Goal: Information Seeking & Learning: Learn about a topic

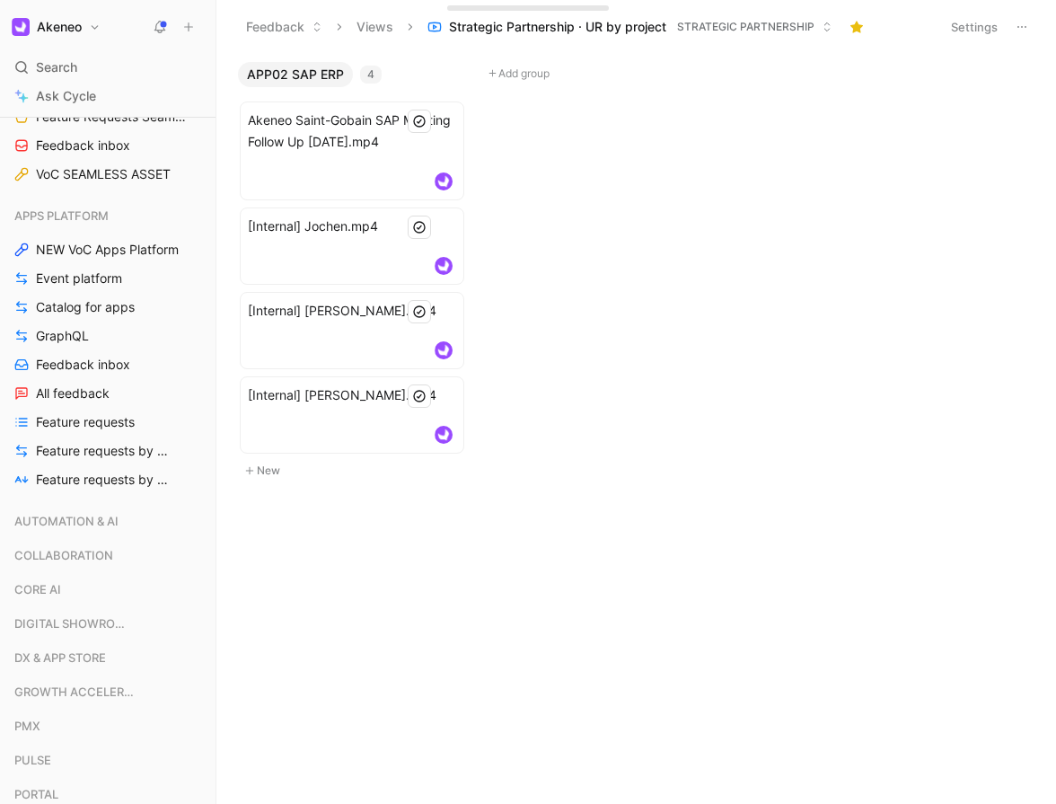
scroll to position [1306, 0]
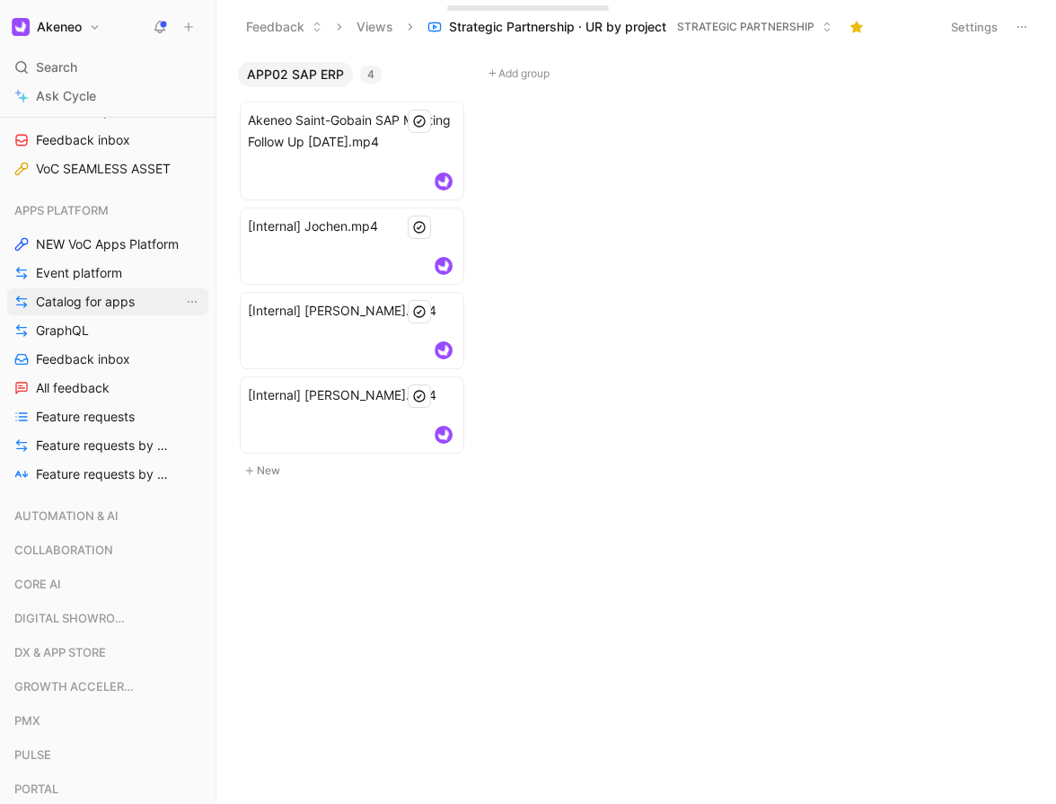
click at [117, 301] on span "Catalog for apps" at bounding box center [85, 302] width 99 height 18
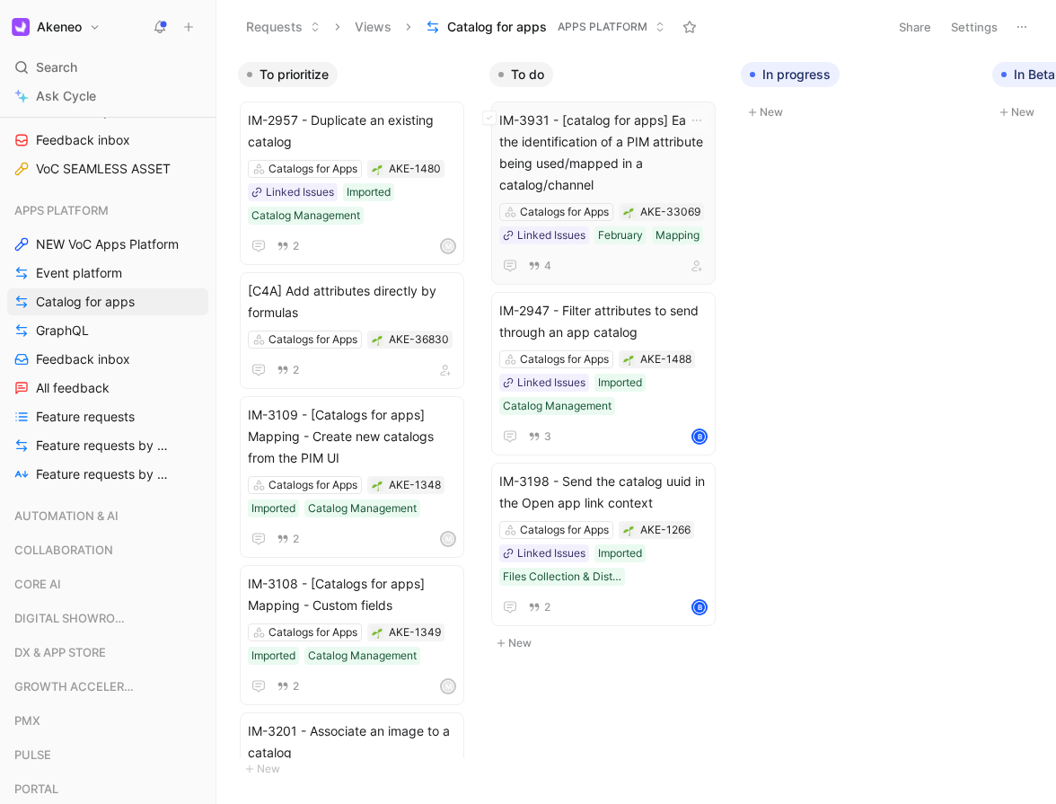
click at [624, 163] on span "IM-3931 - [catalog for apps] Ease the identification of a PIM attribute being u…" at bounding box center [603, 153] width 208 height 86
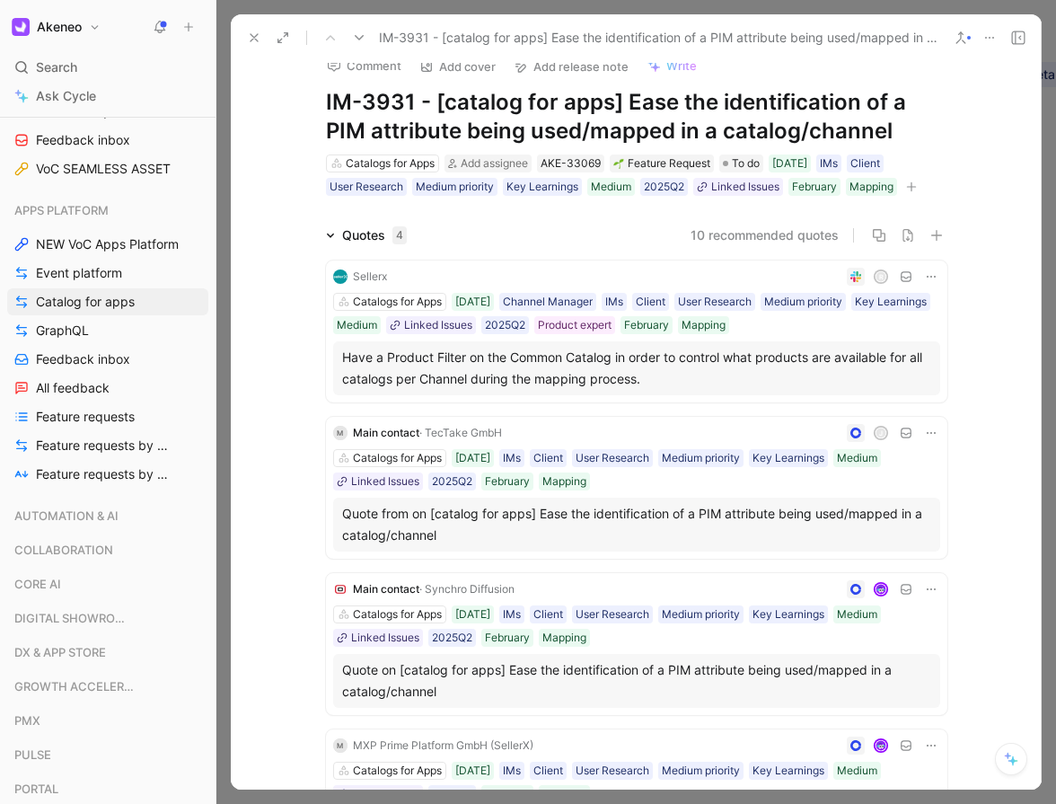
scroll to position [17, 0]
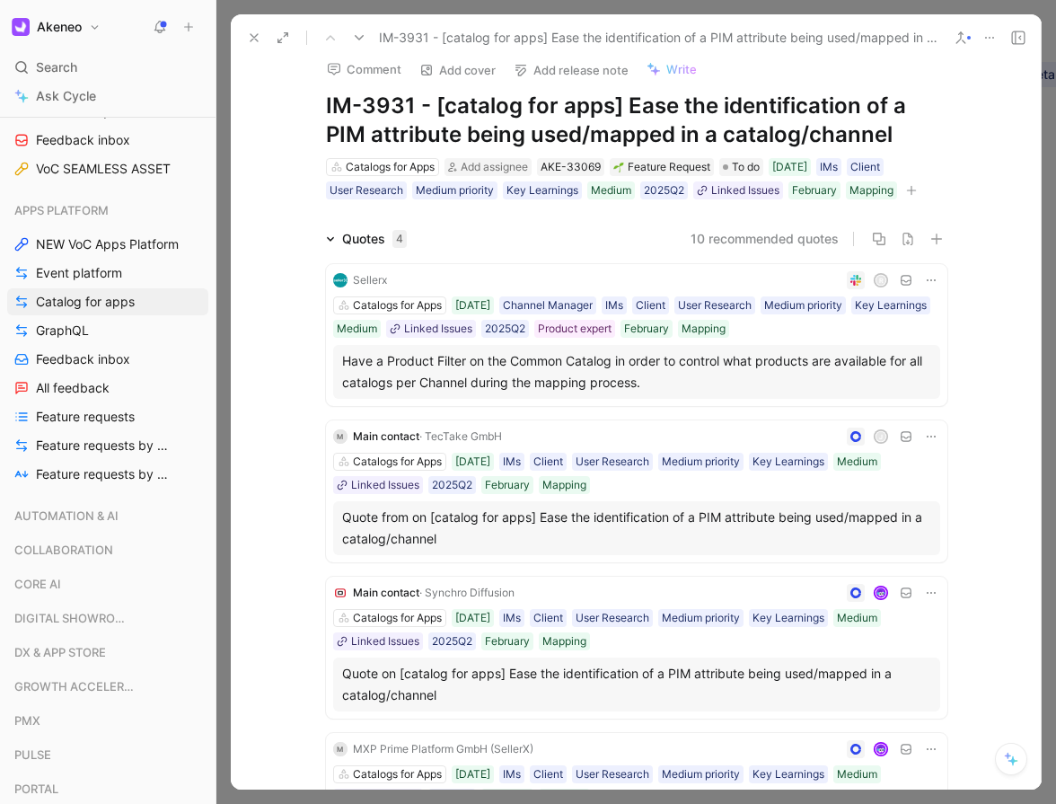
click at [261, 32] on button at bounding box center [254, 37] width 25 height 25
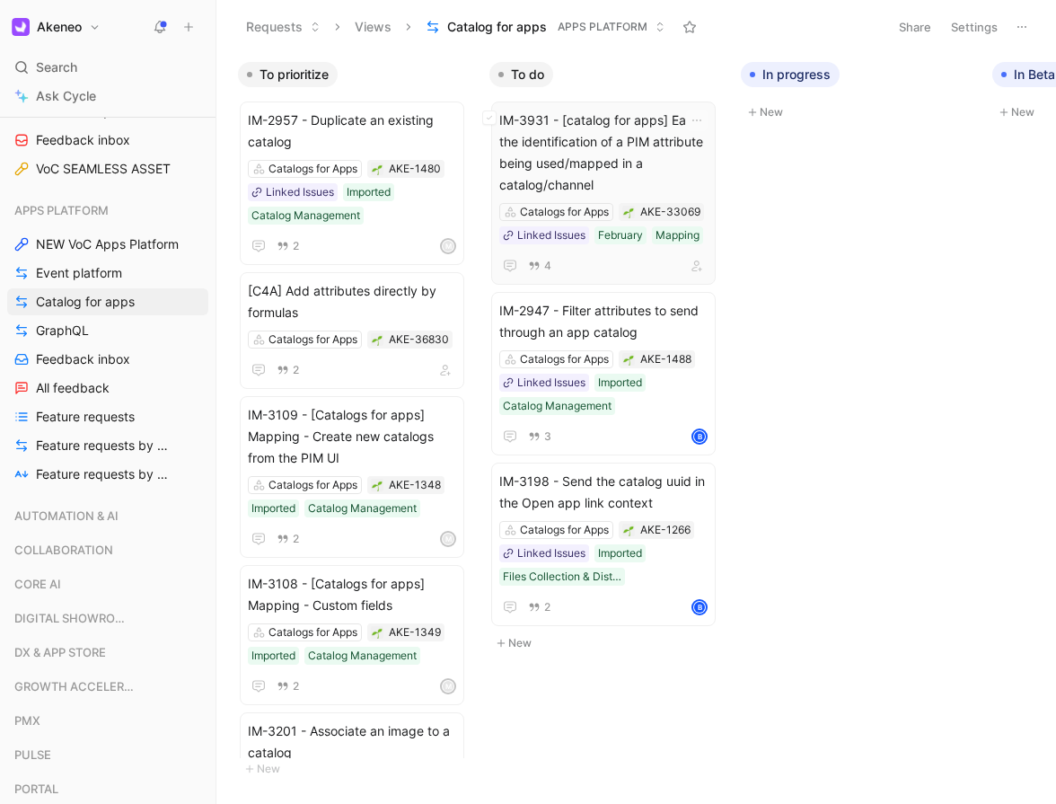
click at [604, 177] on span "IM-3931 - [catalog for apps] Ease the identification of a PIM attribute being u…" at bounding box center [603, 153] width 208 height 86
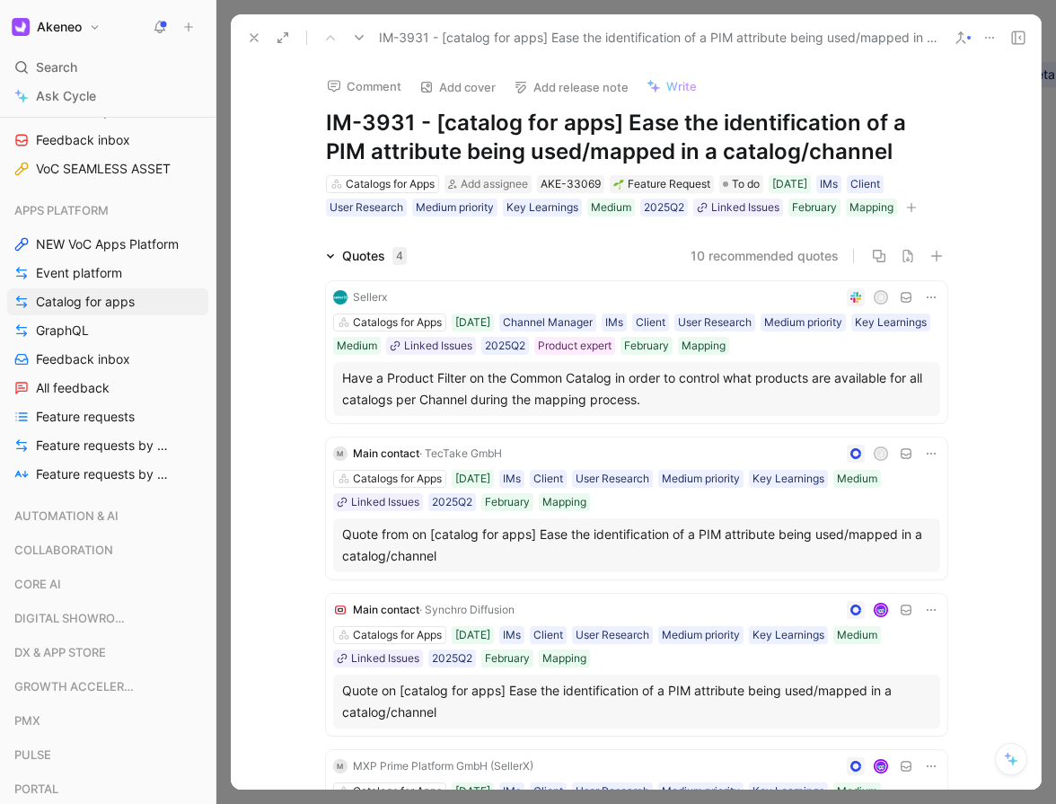
click at [250, 37] on icon at bounding box center [254, 38] width 14 height 14
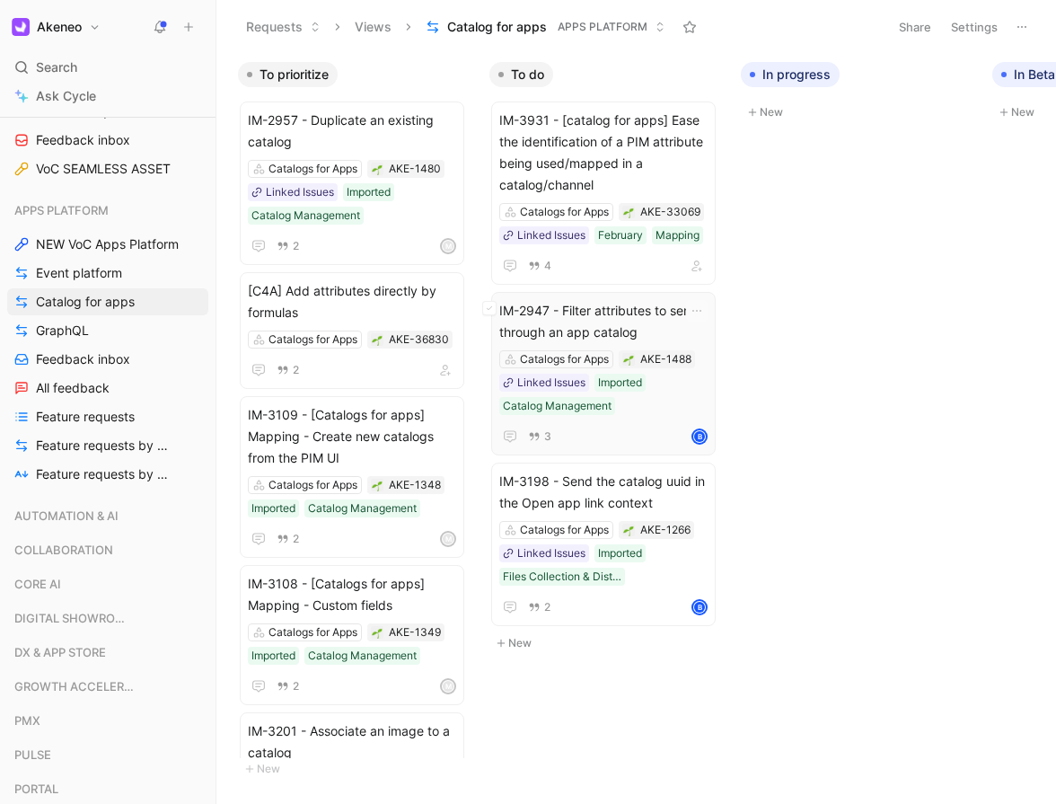
click at [621, 324] on span "IM-2947 - Filter attributes to send through an app catalog" at bounding box center [603, 321] width 208 height 43
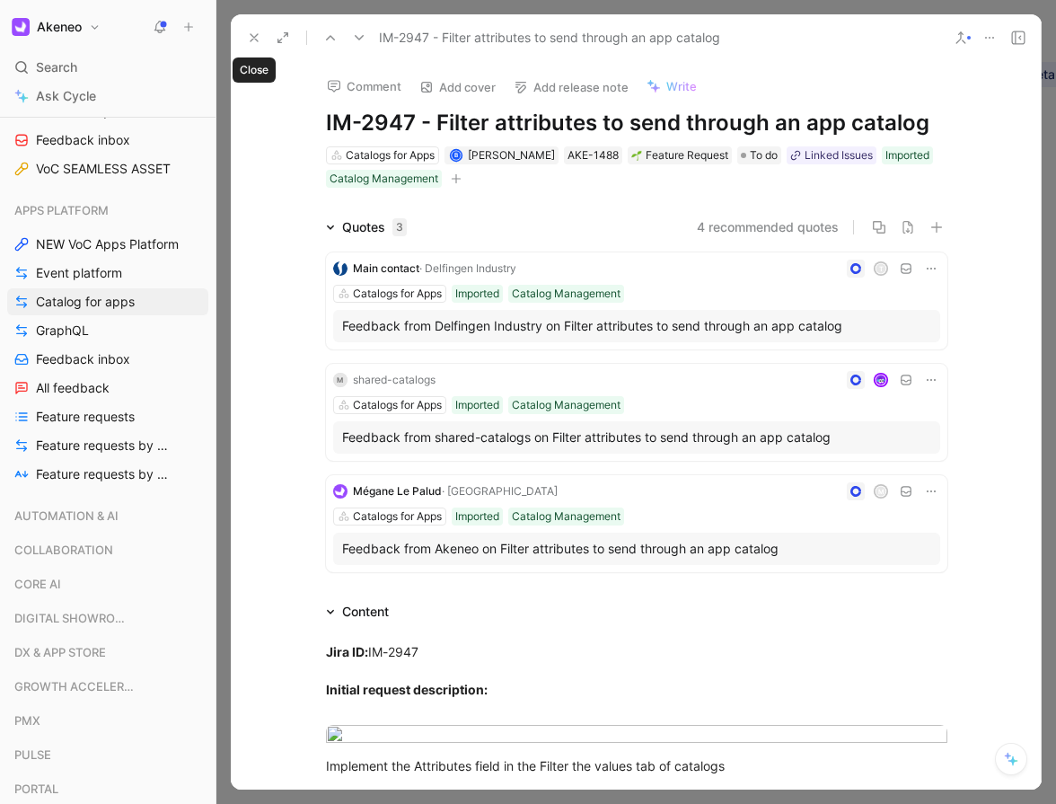
click at [257, 36] on icon at bounding box center [254, 38] width 14 height 14
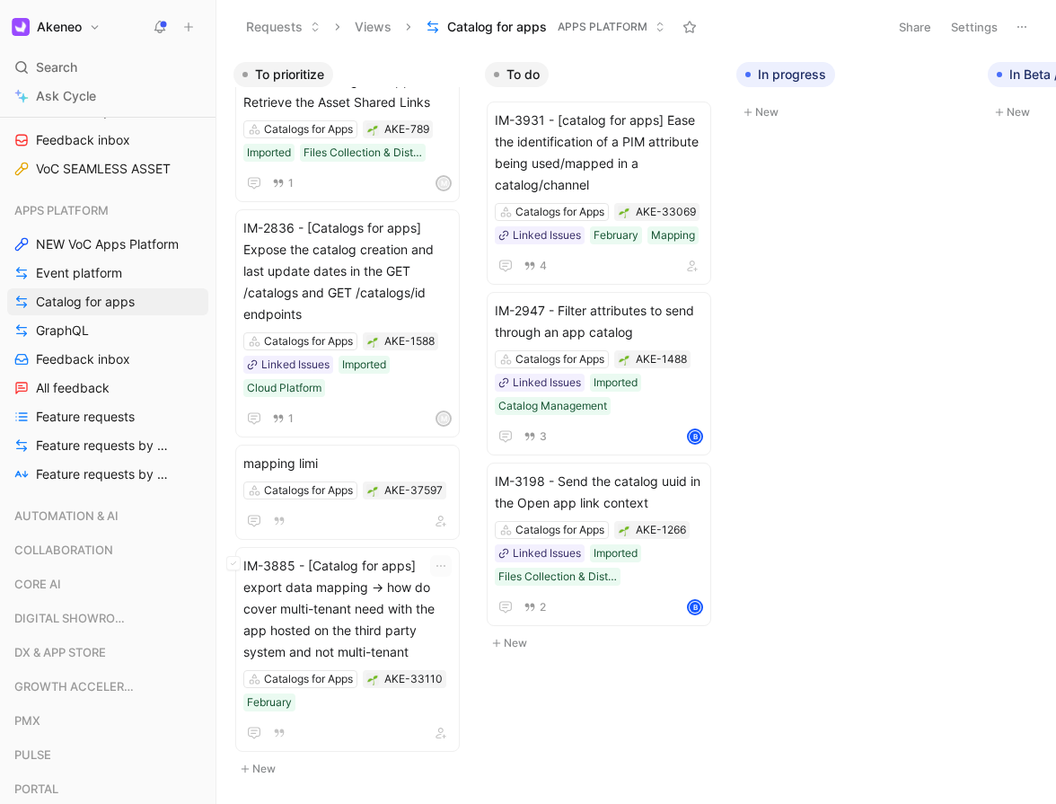
scroll to position [0, 6]
click at [621, 171] on span "IM-3931 - [catalog for apps] Ease the identification of a PIM attribute being u…" at bounding box center [597, 153] width 208 height 86
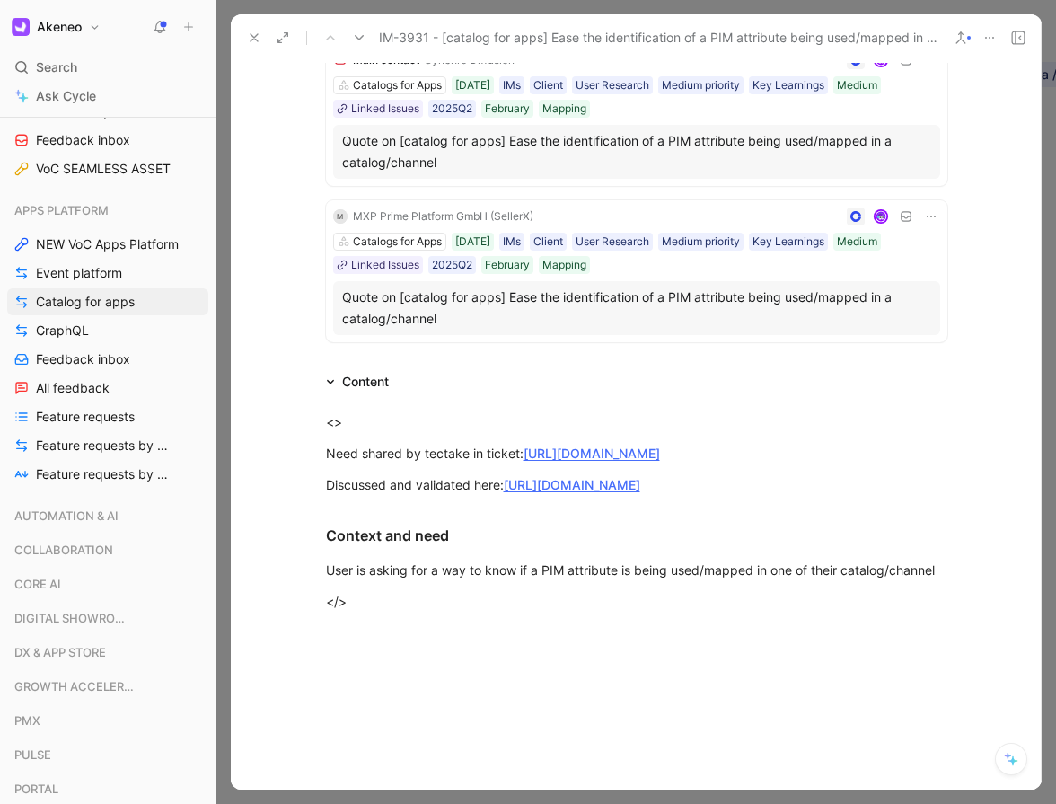
scroll to position [805, 0]
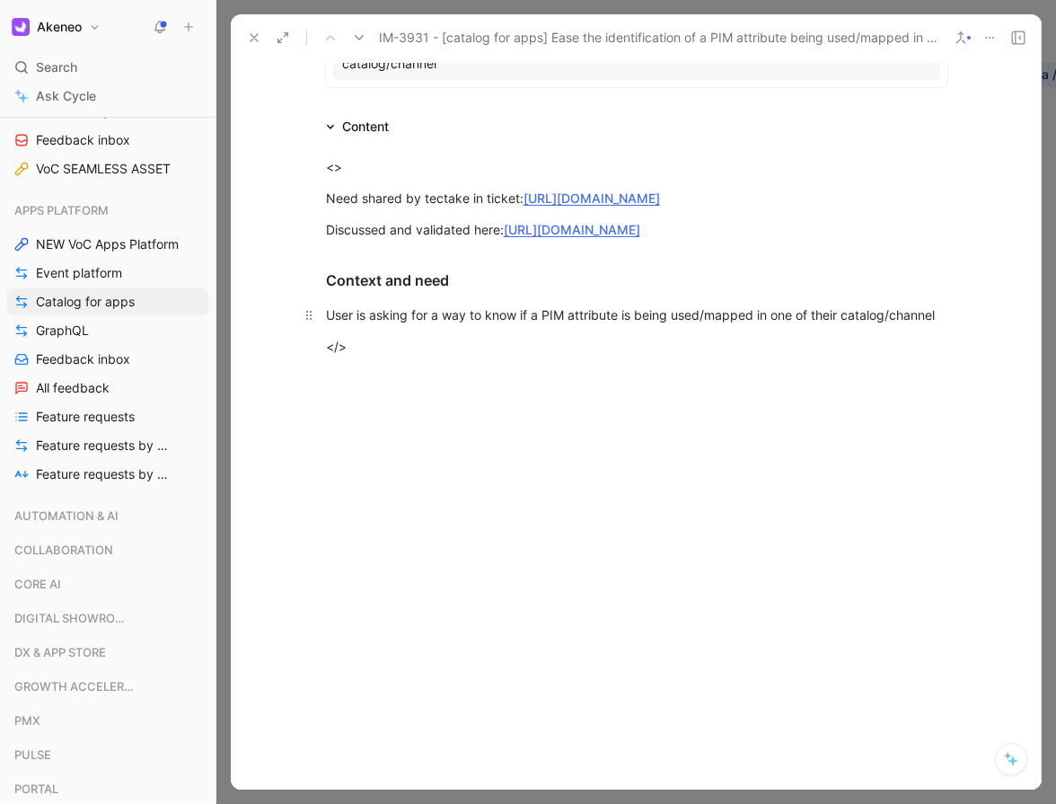
click at [492, 314] on div "User is asking for a way to know if a PIM attribute is being used/mapped in one…" at bounding box center [637, 314] width 622 height 19
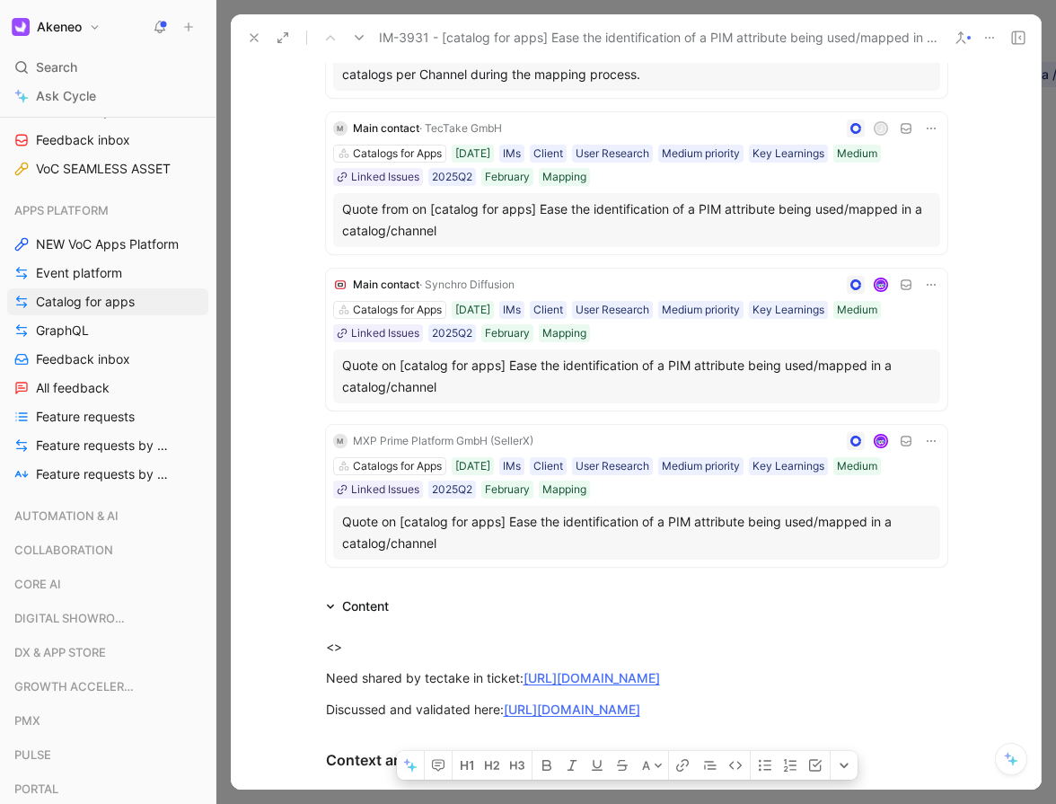
scroll to position [0, 0]
